Goal: Task Accomplishment & Management: Complete application form

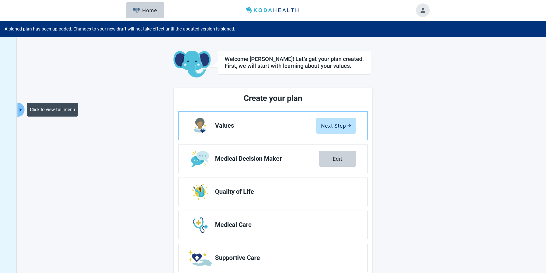
click at [22, 109] on icon "caret-right" at bounding box center [20, 109] width 5 height 5
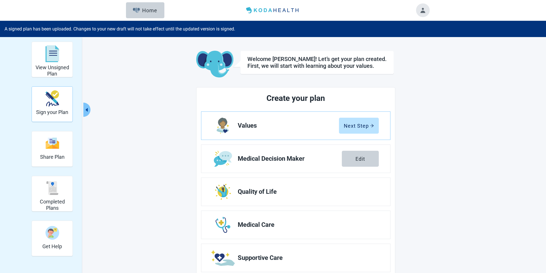
click at [53, 110] on h2 "Sign your Plan" at bounding box center [52, 112] width 32 height 6
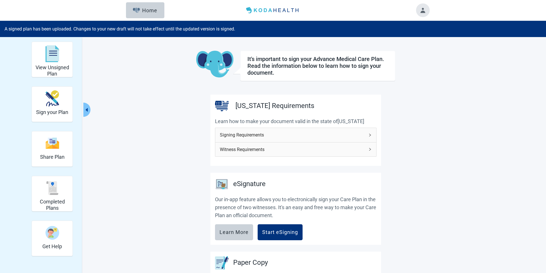
drag, startPoint x: 55, startPoint y: 160, endPoint x: 58, endPoint y: 166, distance: 6.5
click at [55, 160] on div "Share Plan" at bounding box center [52, 148] width 24 height 33
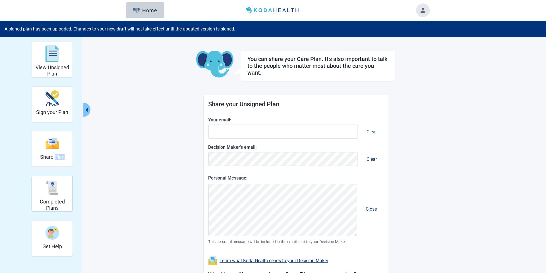
drag, startPoint x: 58, startPoint y: 185, endPoint x: 84, endPoint y: 162, distance: 34.8
click at [59, 185] on img "Completed Plans" at bounding box center [53, 188] width 14 height 14
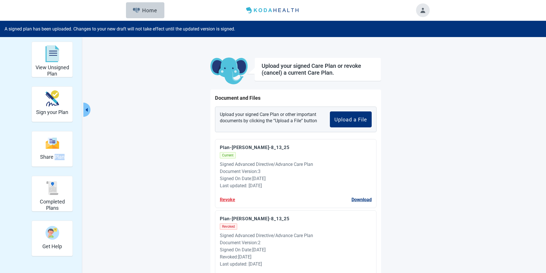
click at [88, 107] on icon "caret-left" at bounding box center [86, 109] width 5 height 5
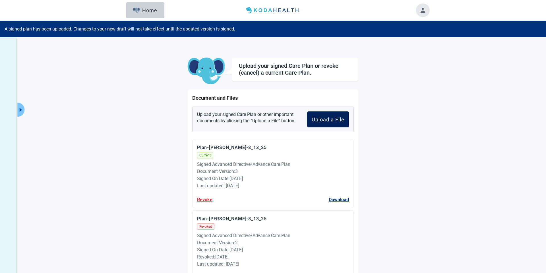
click at [325, 121] on div "Upload a File" at bounding box center [328, 119] width 33 height 6
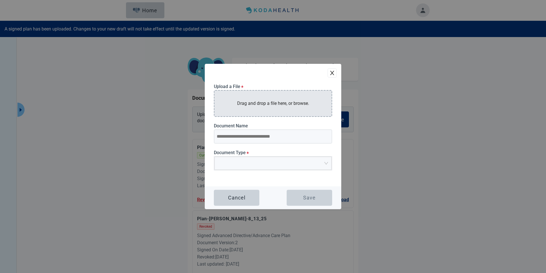
click at [270, 105] on p "Drag and drop a file here, or browse." at bounding box center [273, 103] width 72 height 7
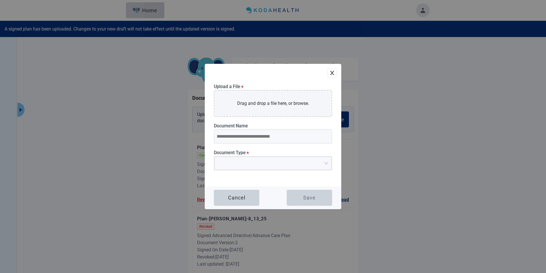
type input "**********"
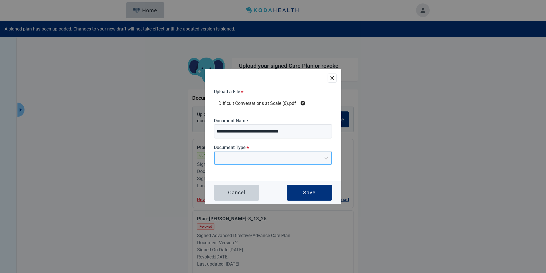
drag, startPoint x: 288, startPoint y: 158, endPoint x: 278, endPoint y: 161, distance: 10.1
click at [288, 158] on input "Main content" at bounding box center [271, 156] width 106 height 9
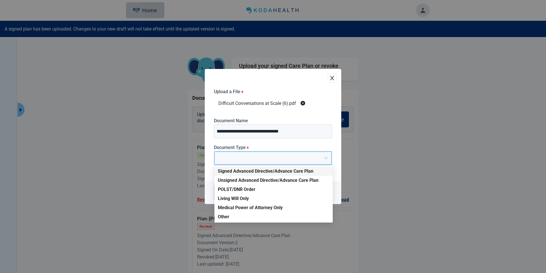
click at [255, 170] on div "Signed Advanced Directive/Advance Care Plan" at bounding box center [274, 171] width 112 height 6
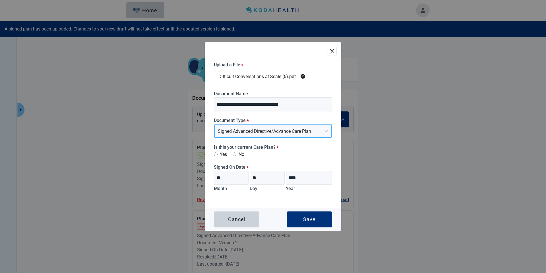
click at [214, 151] on label "Yes" at bounding box center [220, 153] width 13 height 7
drag, startPoint x: 308, startPoint y: 222, endPoint x: 300, endPoint y: 198, distance: 25.2
click at [308, 221] on button "Save" at bounding box center [310, 219] width 46 height 16
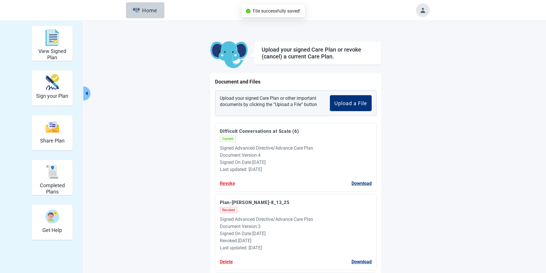
drag, startPoint x: 89, startPoint y: 94, endPoint x: 127, endPoint y: 101, distance: 38.5
click at [89, 94] on button "Collapse menu" at bounding box center [86, 93] width 7 height 14
